Goal: Transaction & Acquisition: Purchase product/service

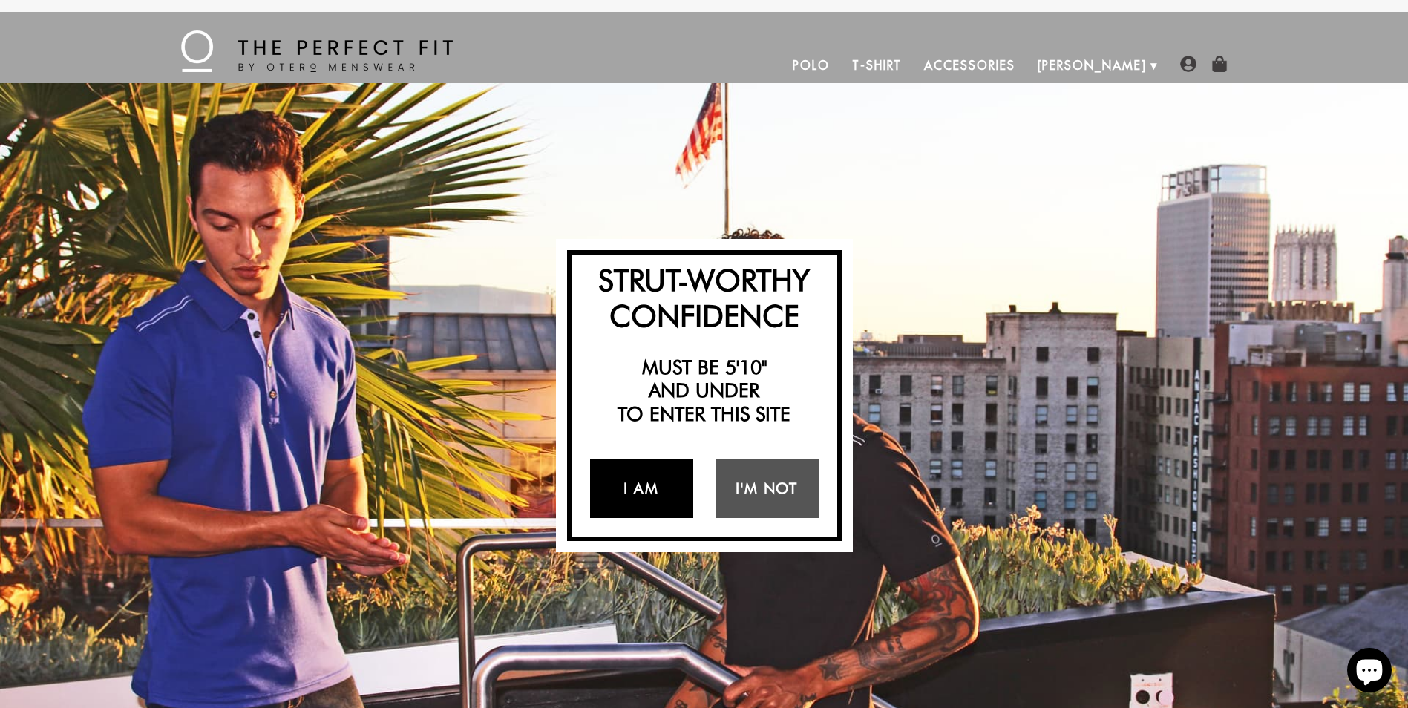
click at [653, 489] on link "I Am" at bounding box center [641, 488] width 103 height 59
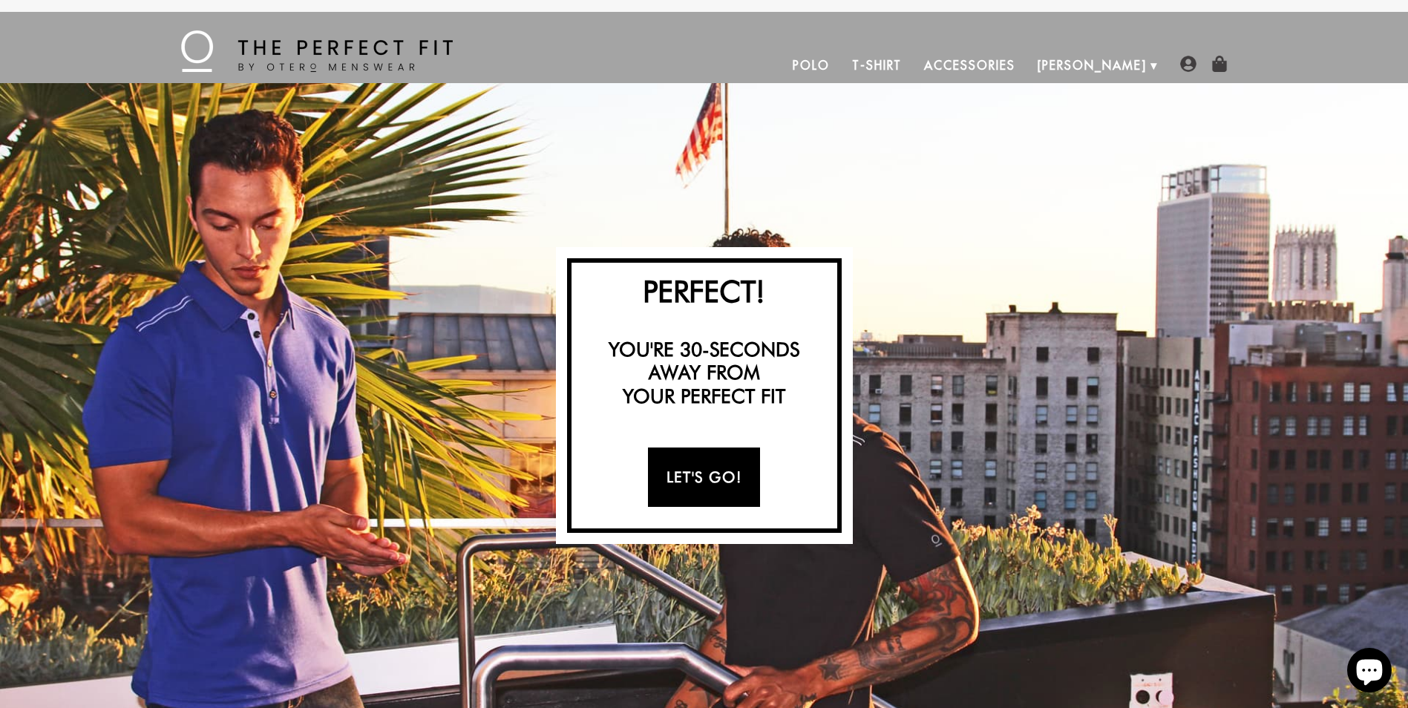
click at [716, 485] on link "Let's Go!" at bounding box center [704, 477] width 112 height 59
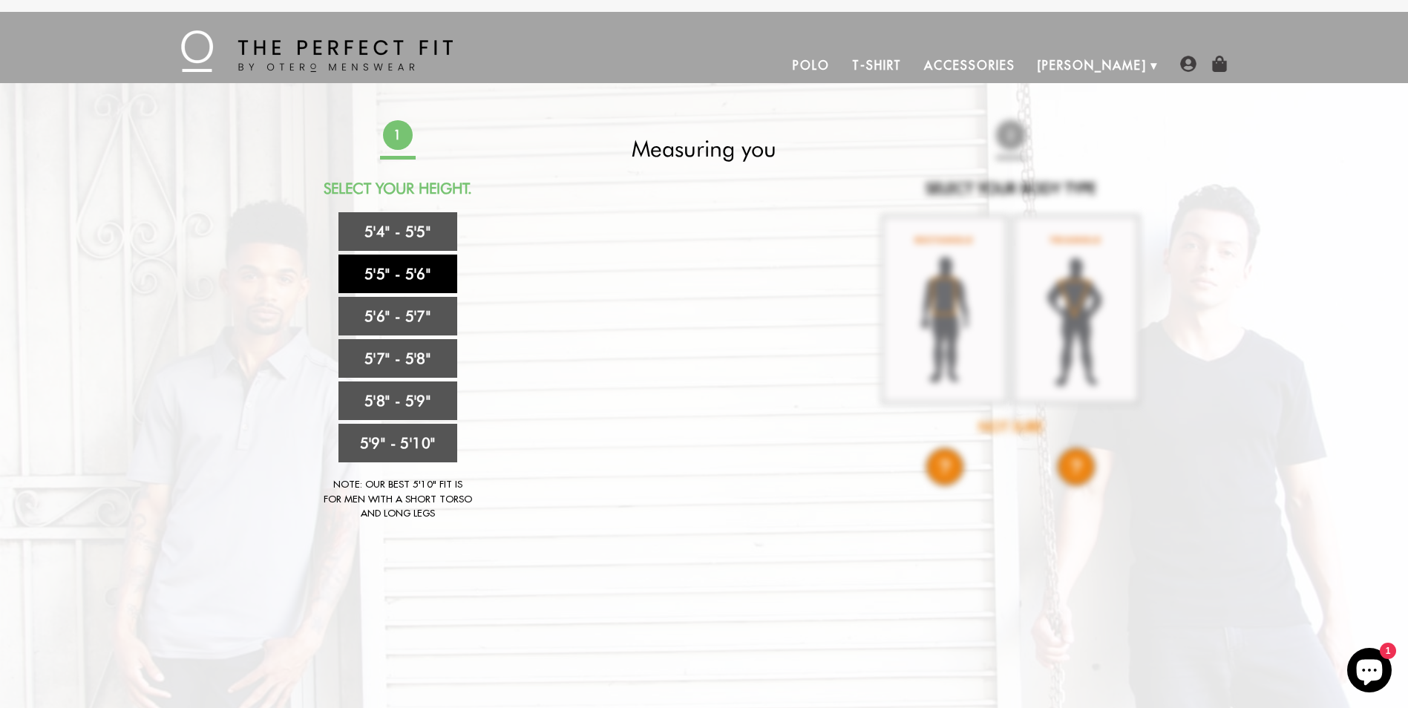
click at [399, 273] on link "5'5" - 5'6"" at bounding box center [398, 274] width 119 height 39
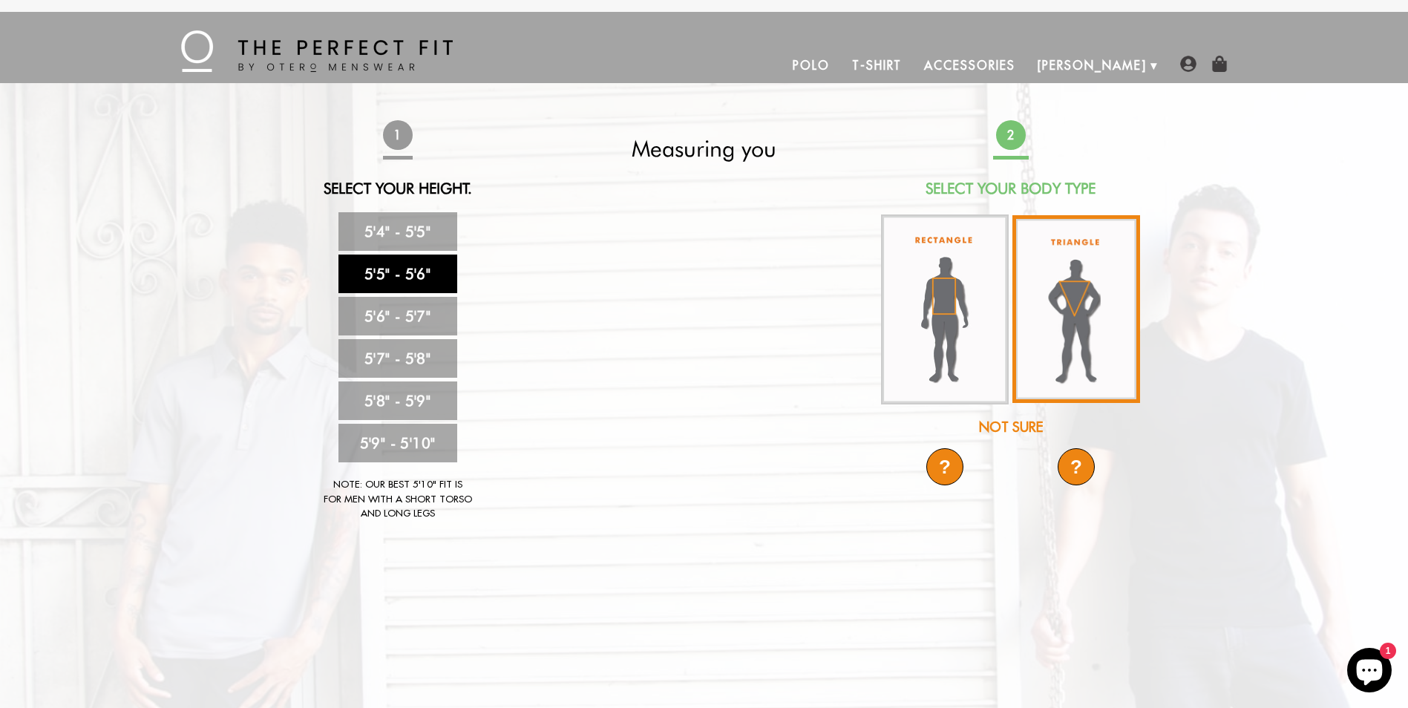
click at [1062, 334] on img at bounding box center [1077, 309] width 128 height 188
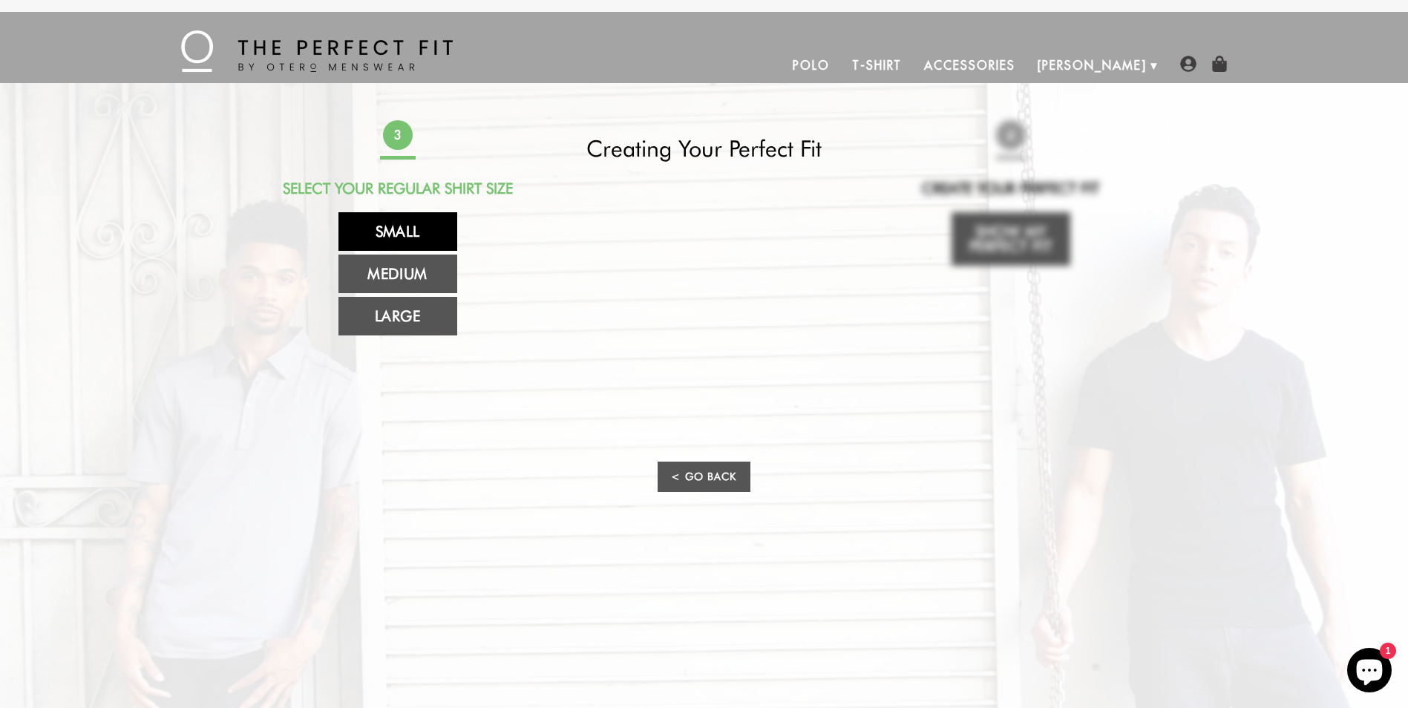
click at [425, 236] on link "Small" at bounding box center [398, 231] width 119 height 39
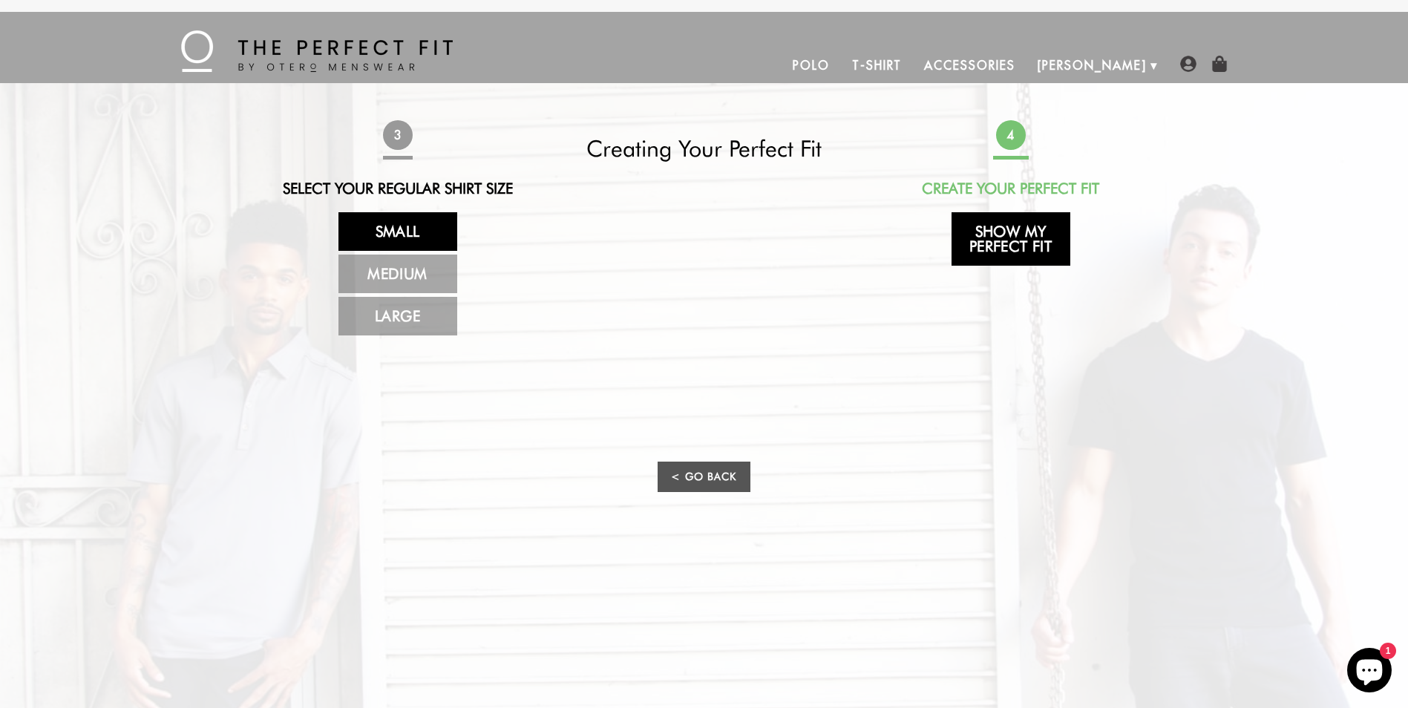
click at [1033, 231] on link "Show My Perfect Fit" at bounding box center [1011, 238] width 119 height 53
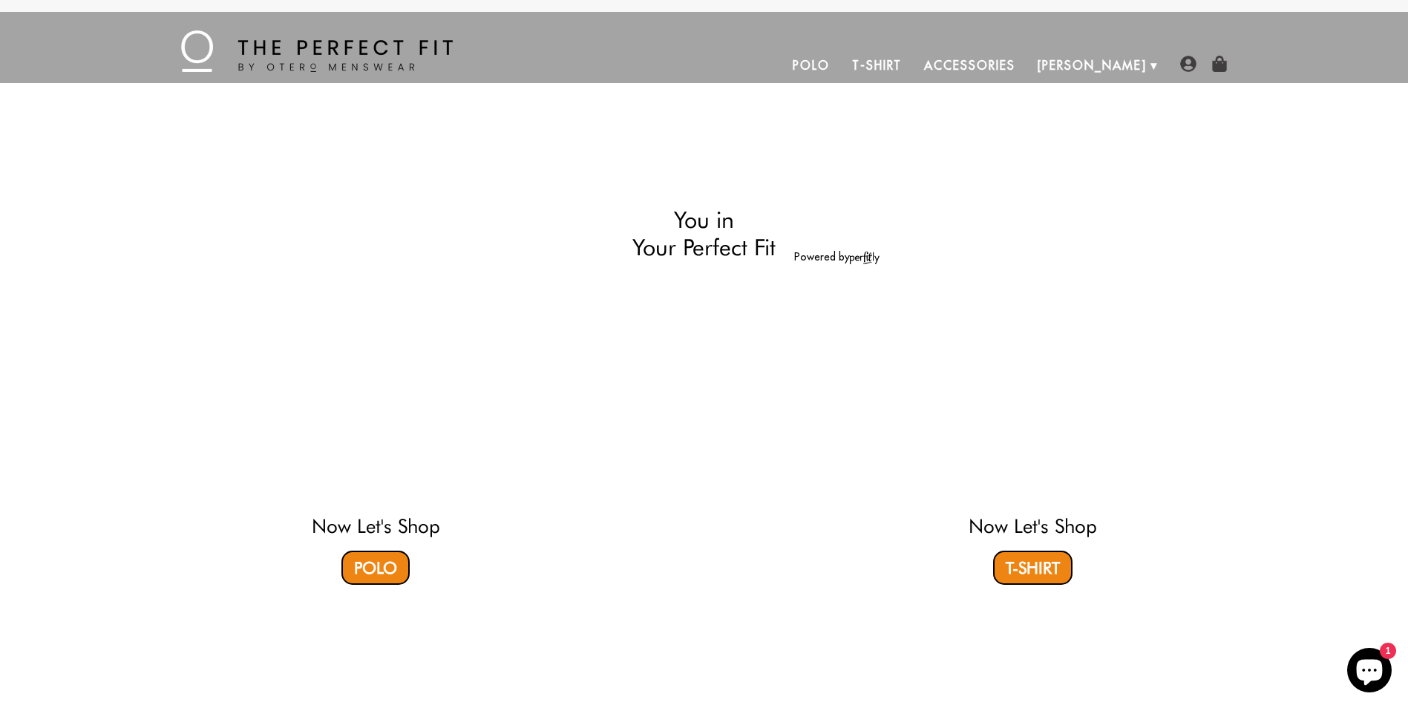
select select "55-56"
select select "triangle"
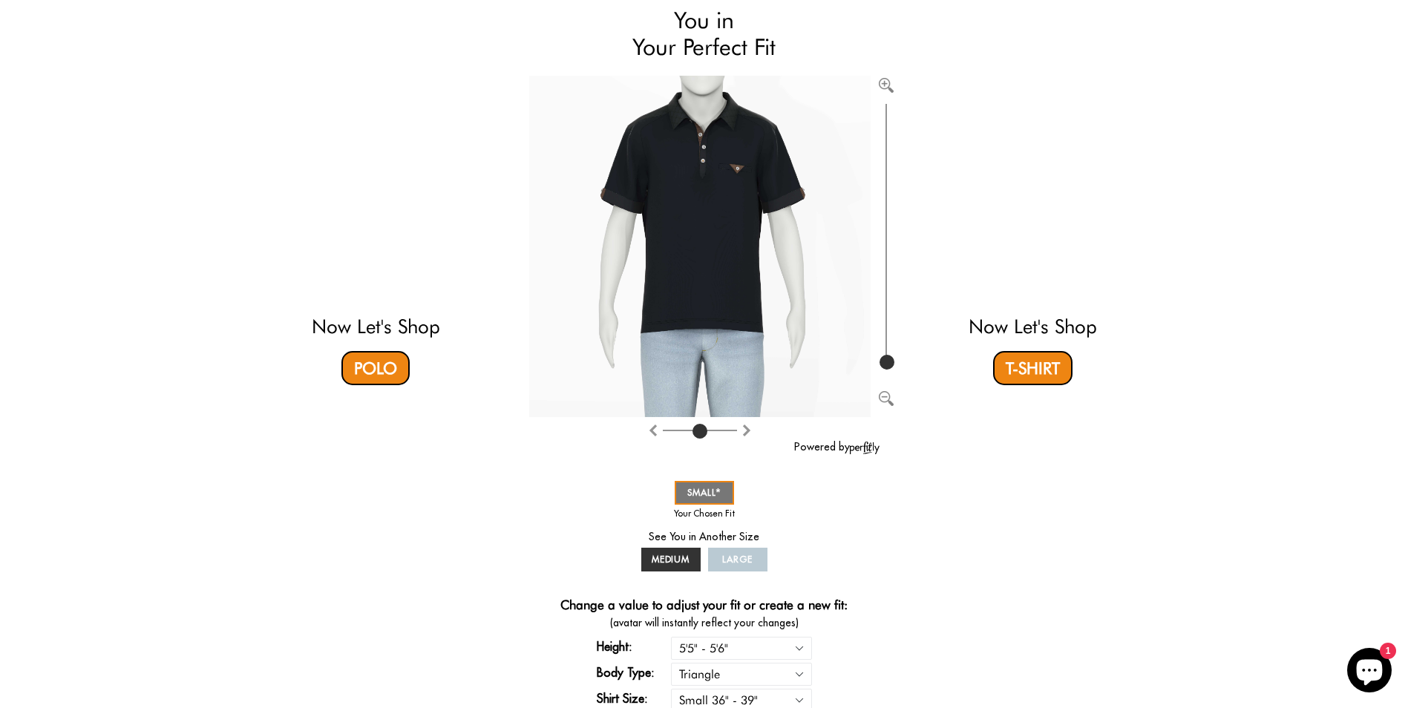
scroll to position [148, 0]
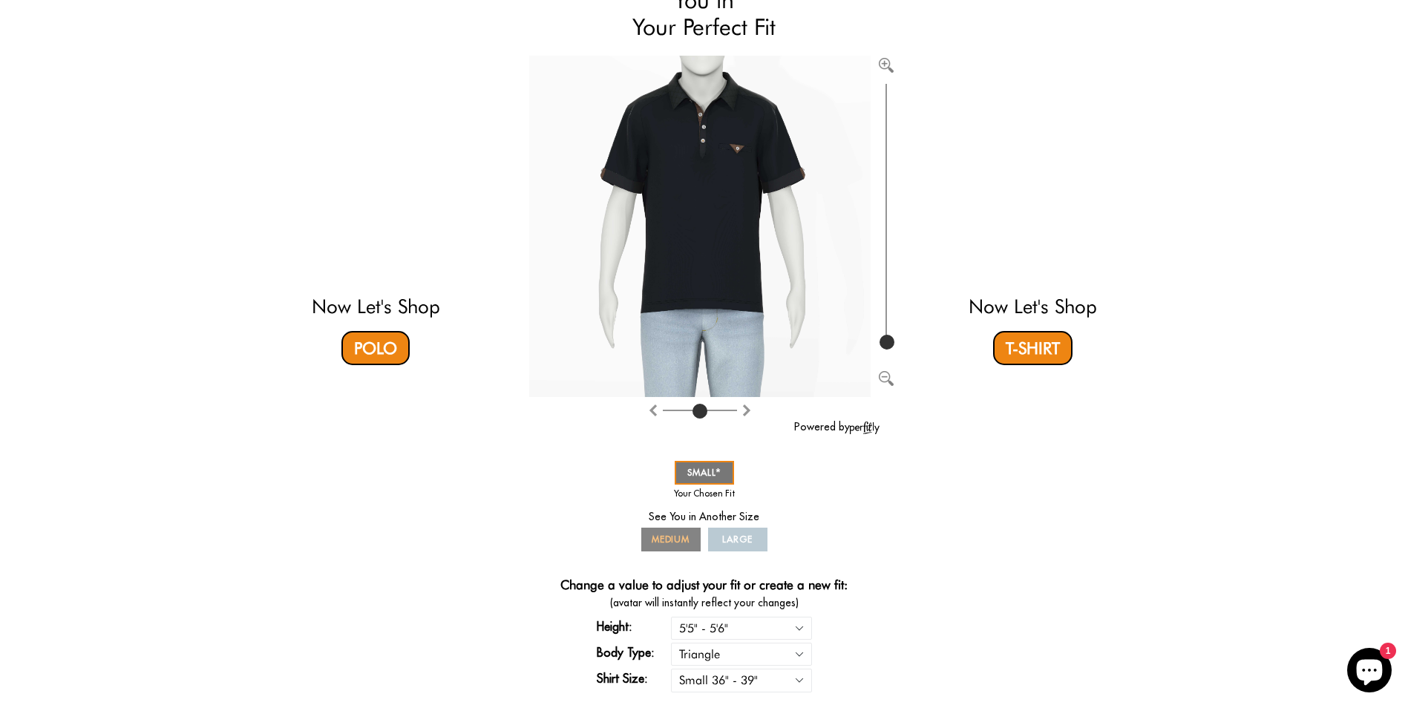
click at [676, 540] on span "MEDIUM" at bounding box center [671, 539] width 39 height 11
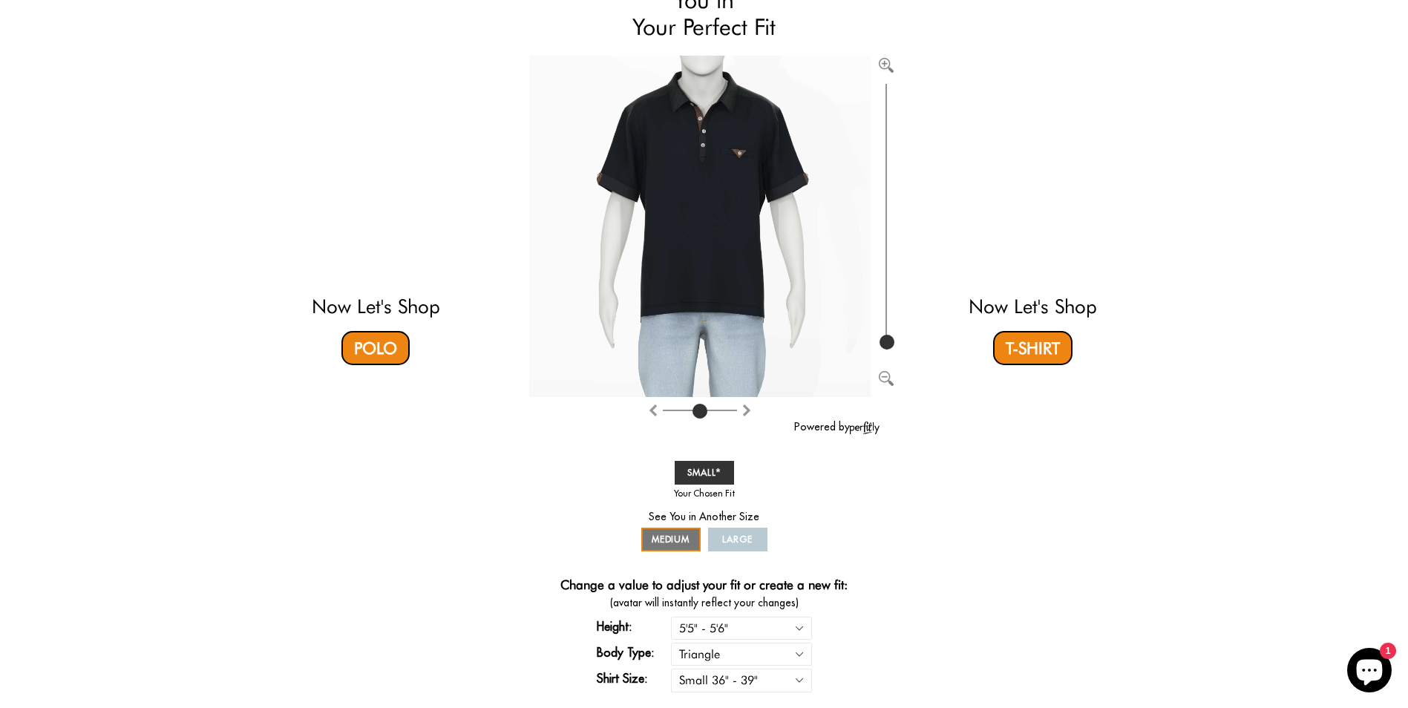
click at [749, 540] on span "LARGE" at bounding box center [737, 539] width 30 height 11
click at [699, 470] on span "SMALL" at bounding box center [705, 472] width 34 height 11
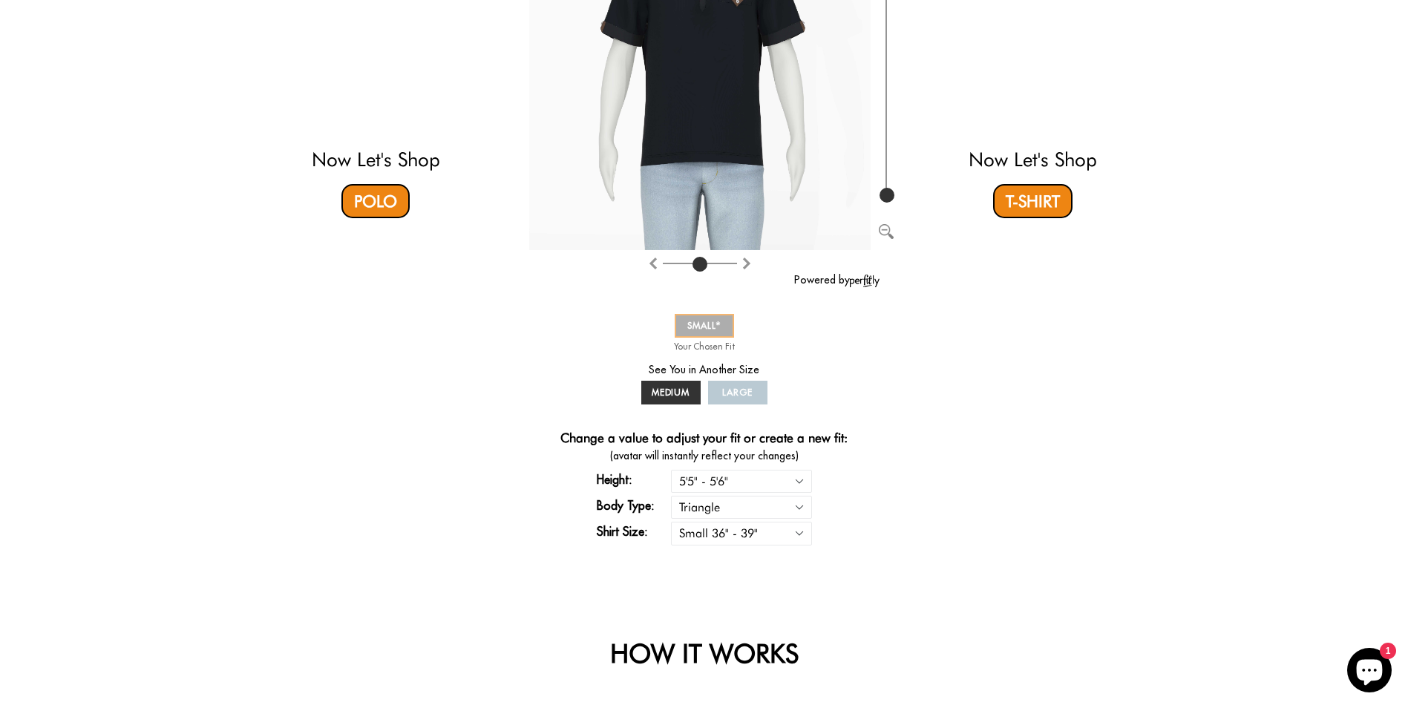
scroll to position [297, 0]
click at [717, 538] on select "Small 36" - 39" Medium 40" - 43" Large 44" - 47"" at bounding box center [741, 531] width 141 height 23
click at [671, 520] on select "Small 36" - 39" Medium 40" - 43" Large 44" - 47"" at bounding box center [741, 531] width 141 height 23
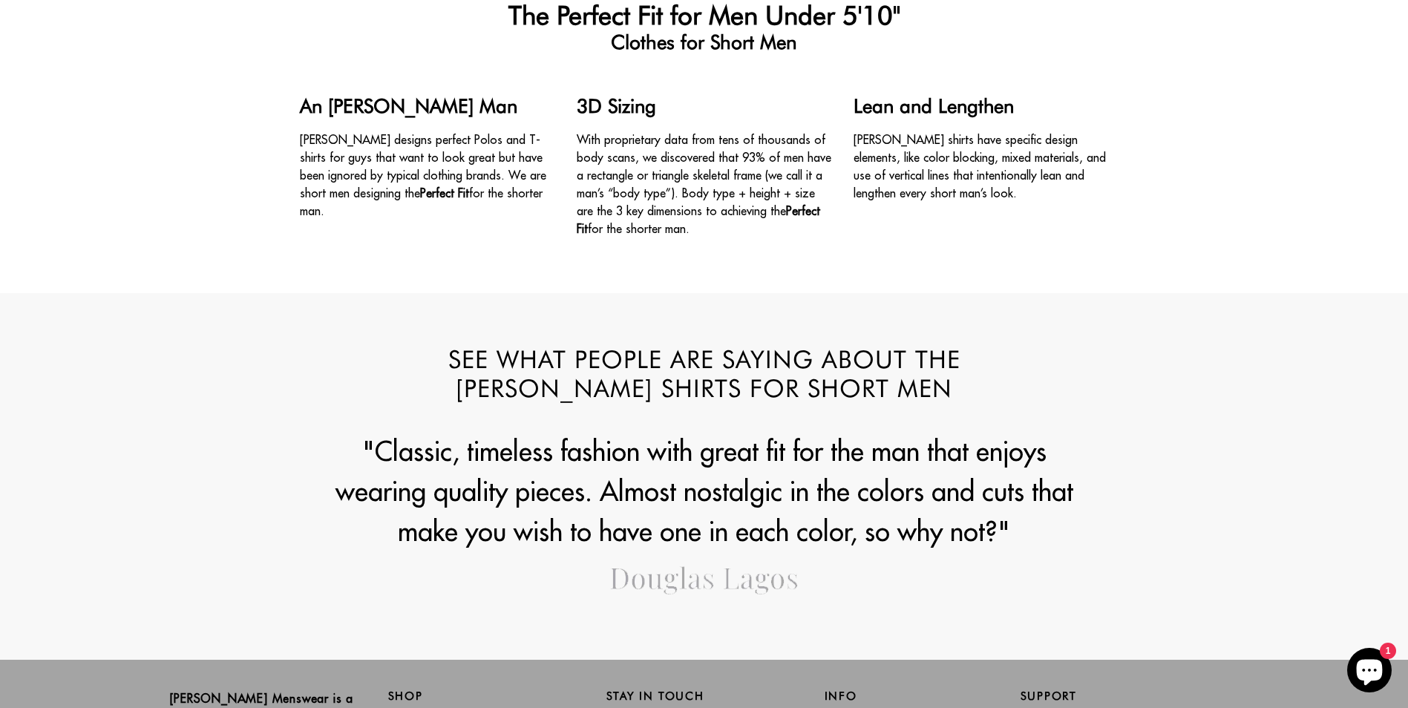
scroll to position [0, 0]
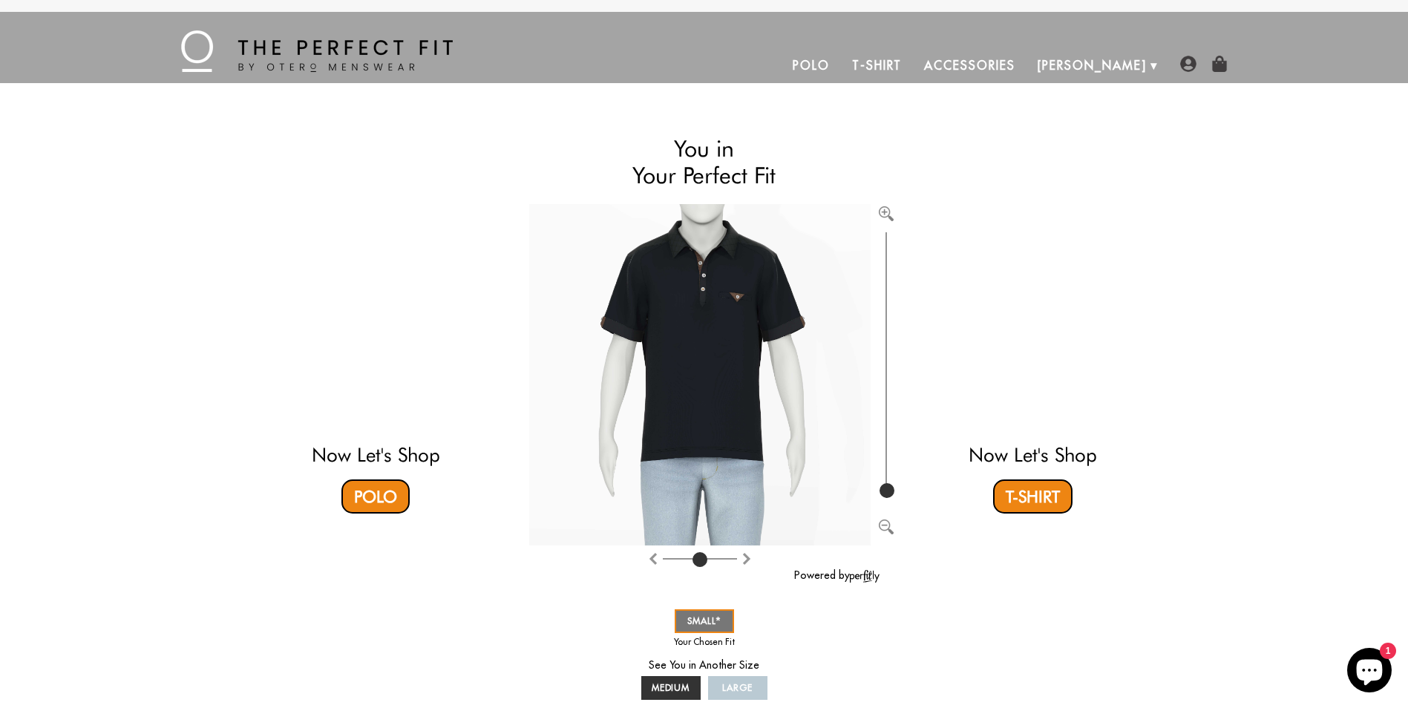
click at [913, 69] on link "T-Shirt" at bounding box center [877, 66] width 72 height 36
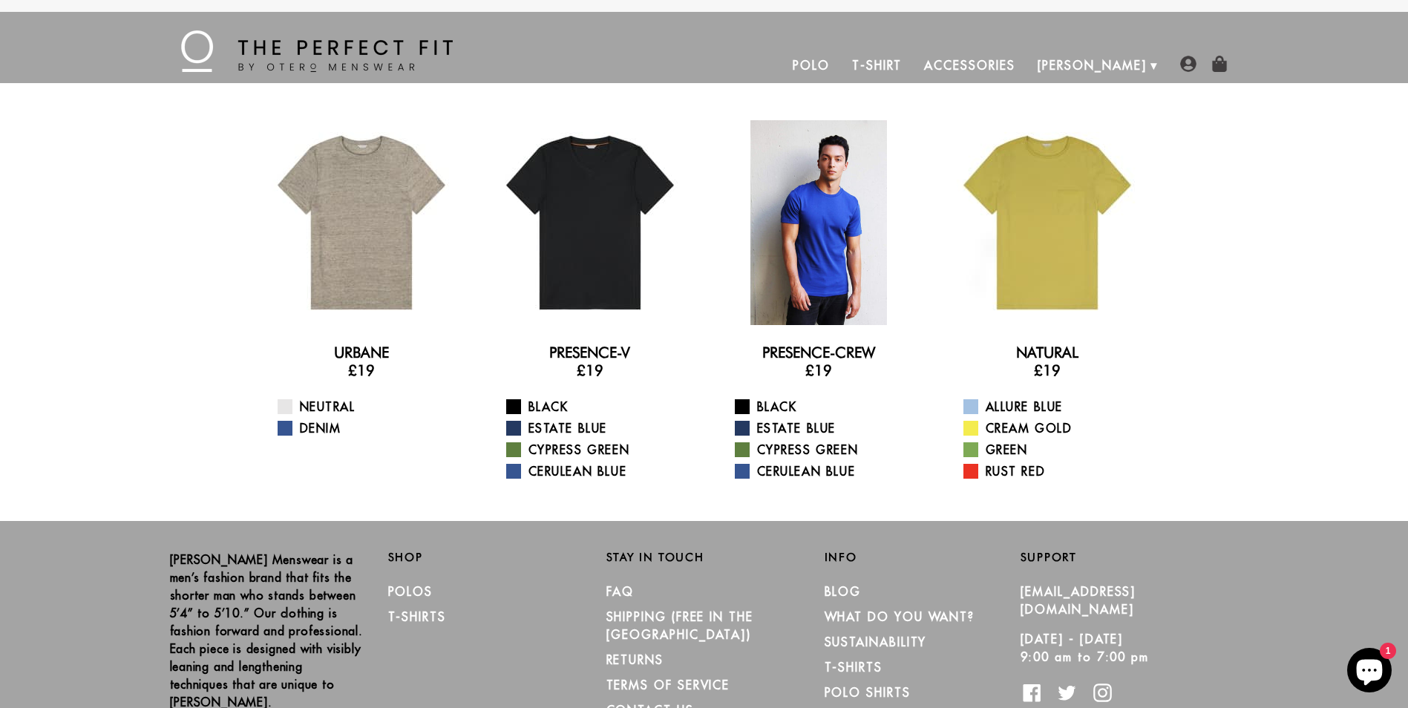
click at [840, 205] on div at bounding box center [818, 222] width 205 height 205
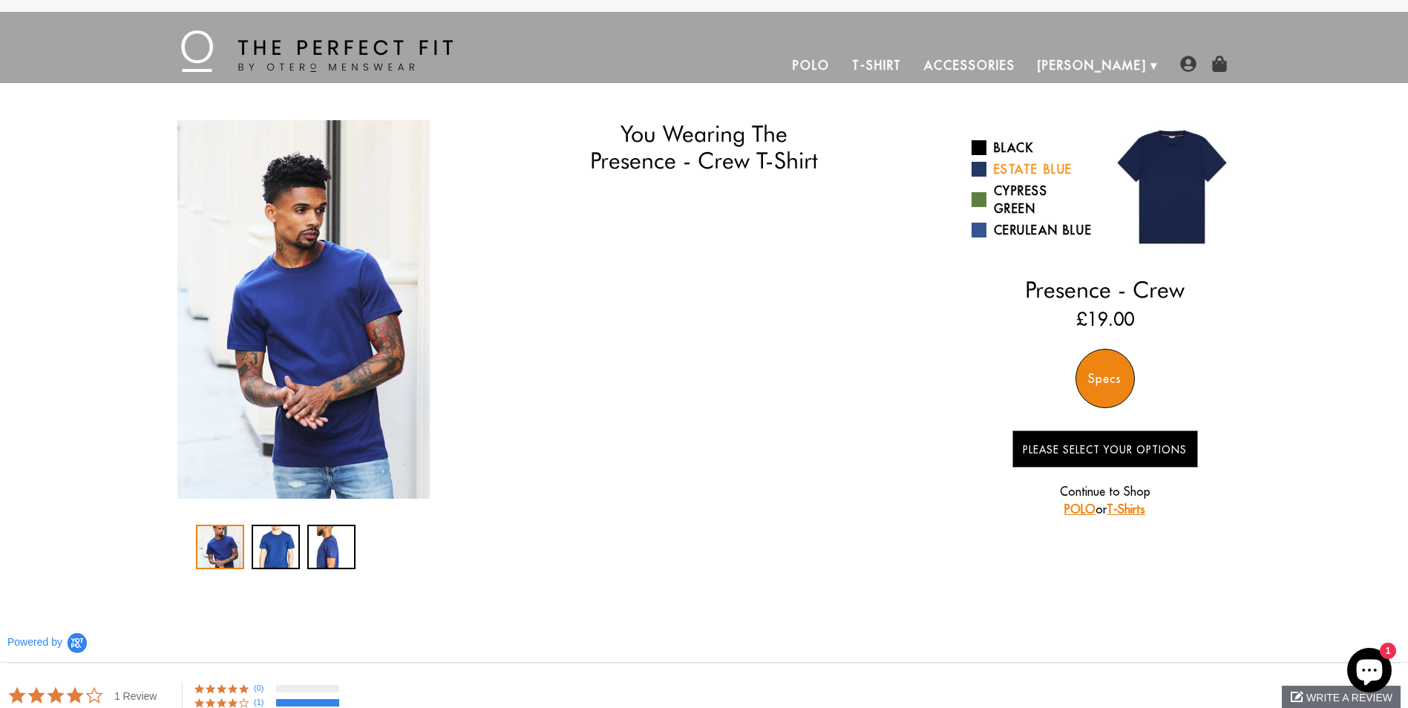
select select "55-56"
select select "triangle"
